Goal: Task Accomplishment & Management: Use online tool/utility

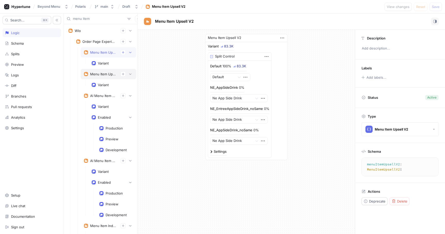
click at [101, 71] on div "Menu Item Upsell" at bounding box center [108, 73] width 49 height 5
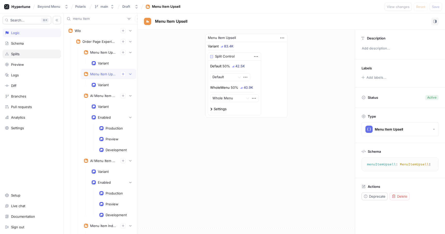
click at [20, 57] on div "Splits" at bounding box center [32, 53] width 59 height 9
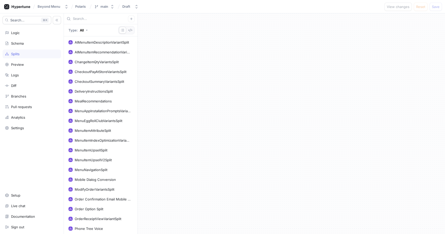
click at [94, 18] on input "text" at bounding box center [100, 18] width 55 height 5
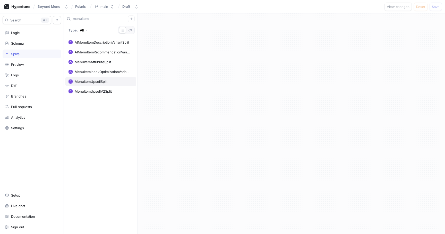
type input "menuitem"
click at [99, 81] on div "MenuItemUpsellSplit" at bounding box center [91, 81] width 33 height 4
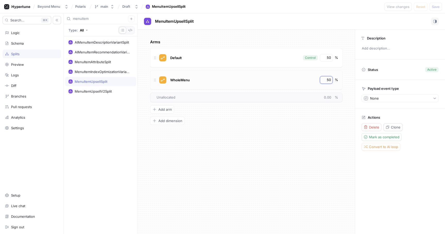
click at [326, 78] on input "50" at bounding box center [326, 79] width 9 height 5
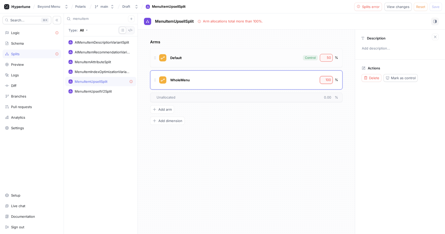
type input "100"
click at [328, 59] on input "50" at bounding box center [326, 57] width 9 height 5
type input "0"
click at [368, 7] on span "Logic error" at bounding box center [371, 6] width 18 height 3
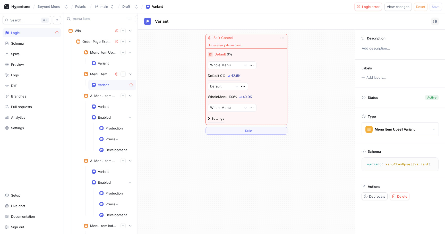
click at [211, 55] on icon "button" at bounding box center [210, 54] width 3 height 3
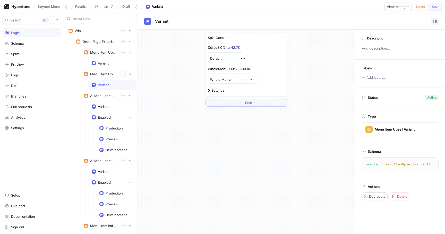
click at [439, 6] on span "Save" at bounding box center [436, 6] width 8 height 3
